Goal: Information Seeking & Learning: Learn about a topic

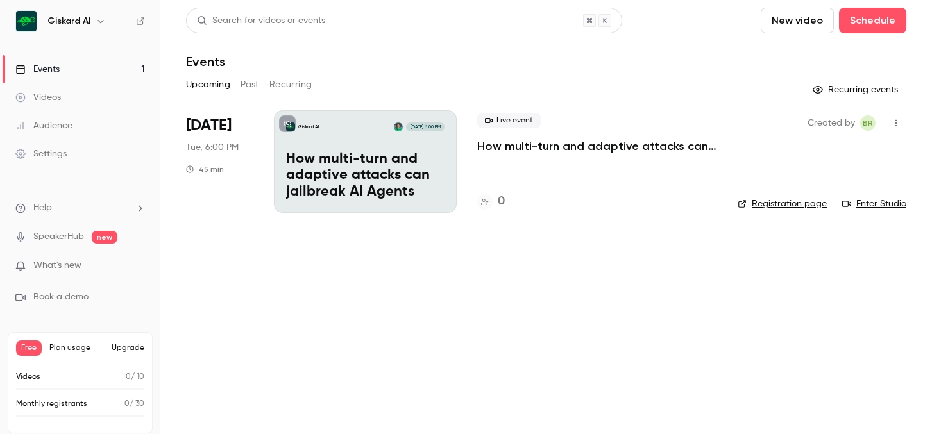
click at [375, 180] on p "How multi-turn and adaptive attacks can jailbreak AI Agents" at bounding box center [365, 175] width 158 height 49
